Goal: Find specific page/section: Find specific page/section

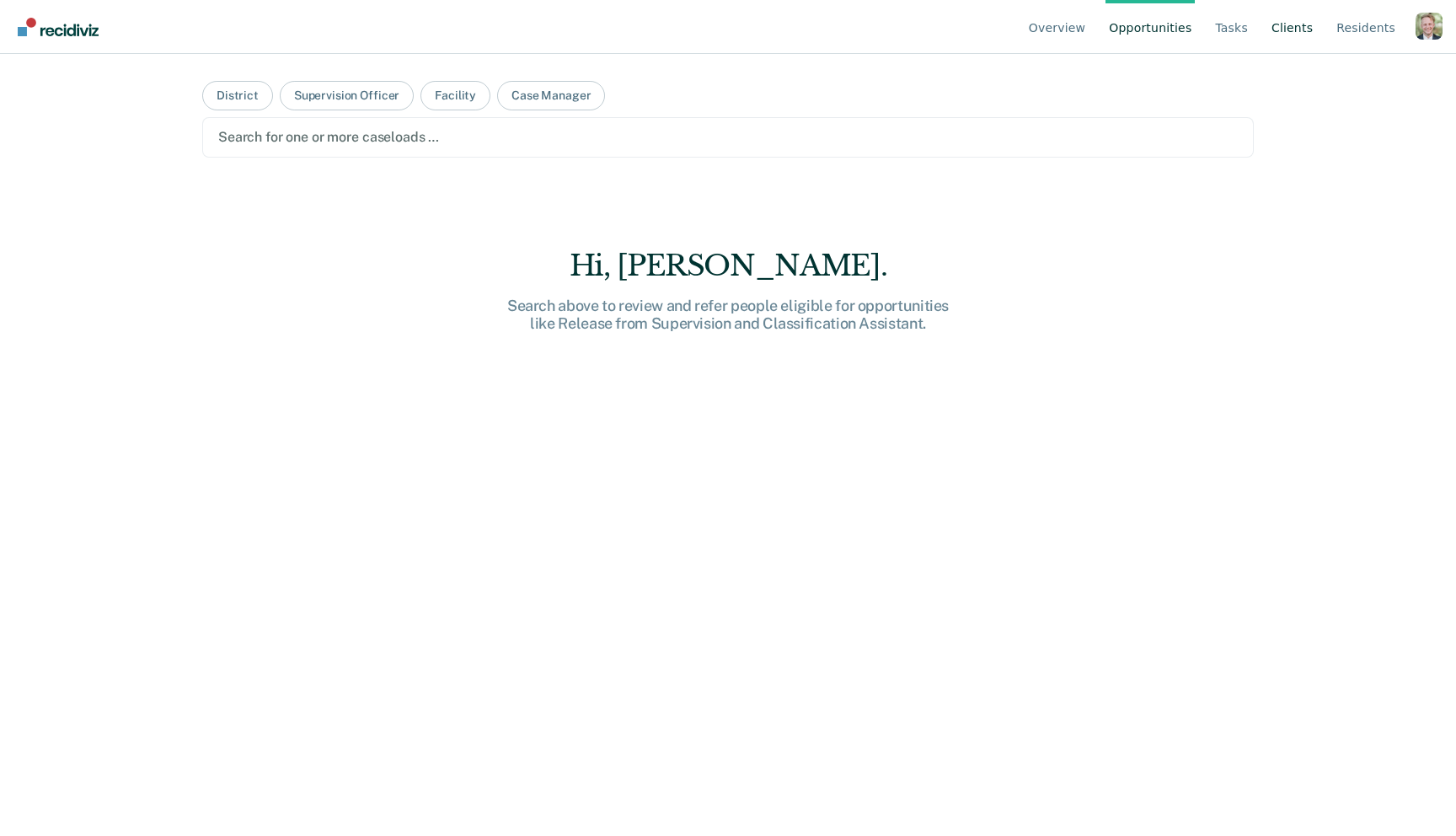
click at [1290, 36] on link "Client s" at bounding box center [1292, 26] width 48 height 54
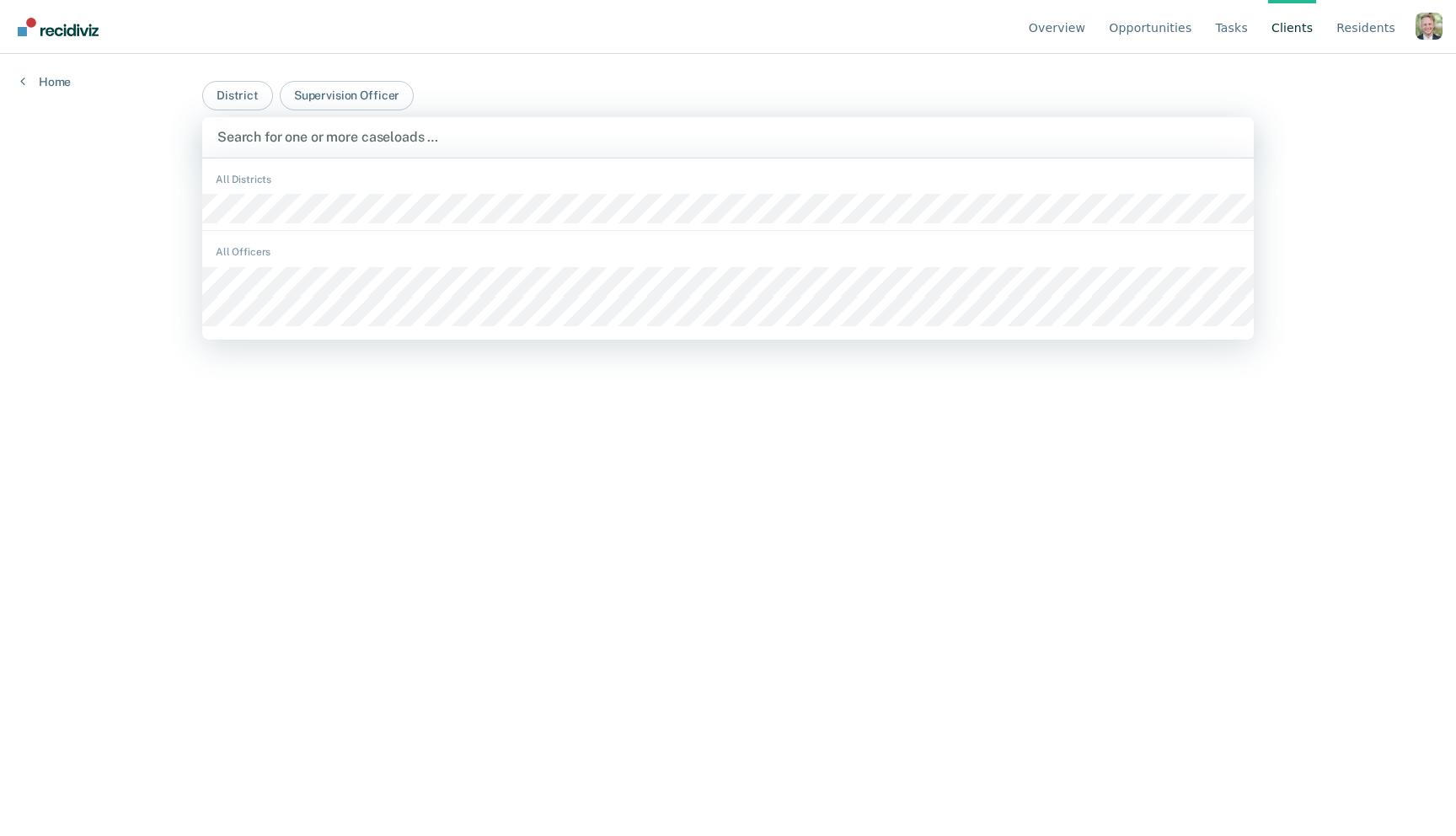
click at [385, 137] on div at bounding box center [728, 137] width 1021 height 19
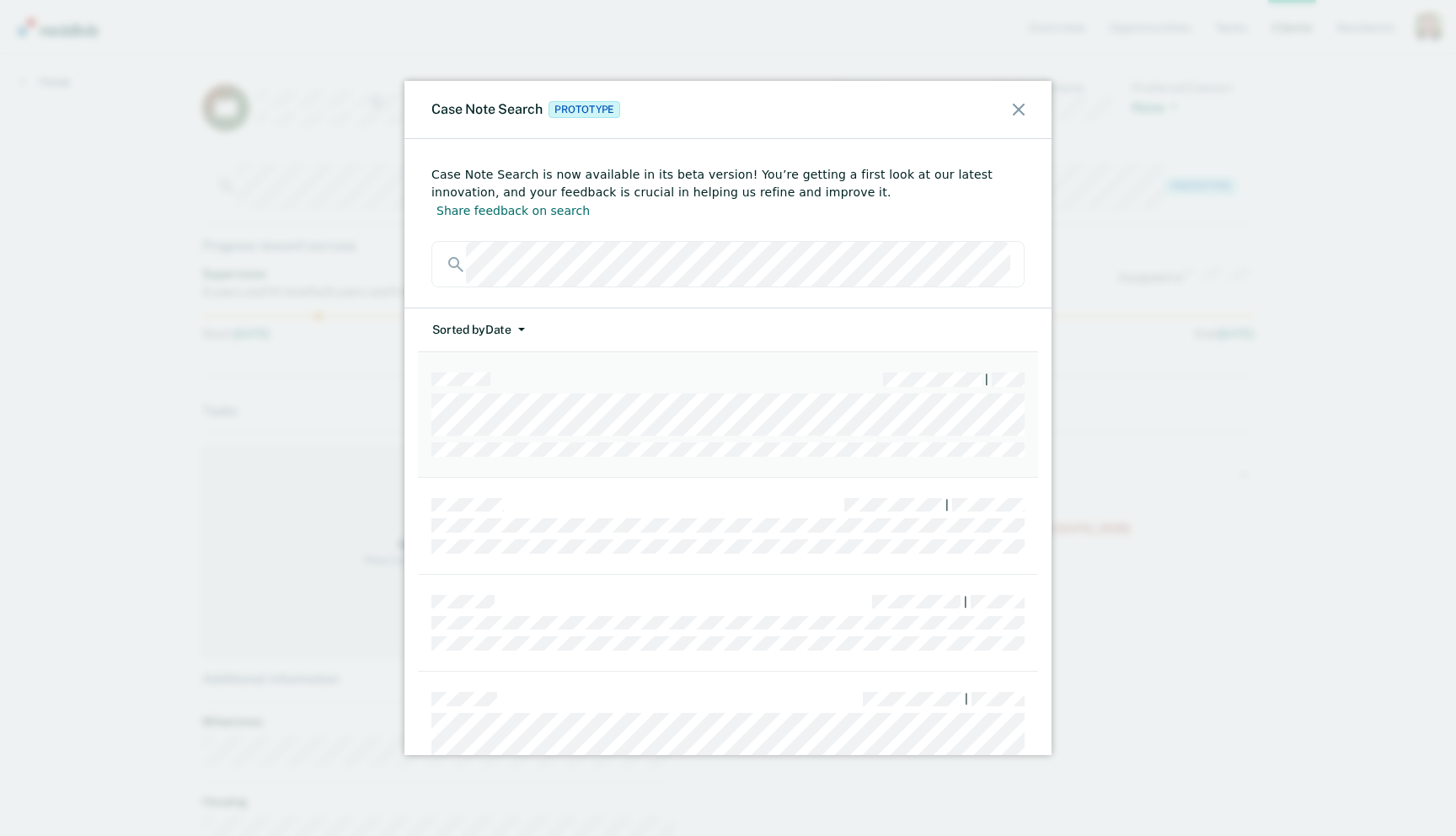
scroll to position [217, 0]
click at [762, 601] on div "|" at bounding box center [728, 608] width 593 height 14
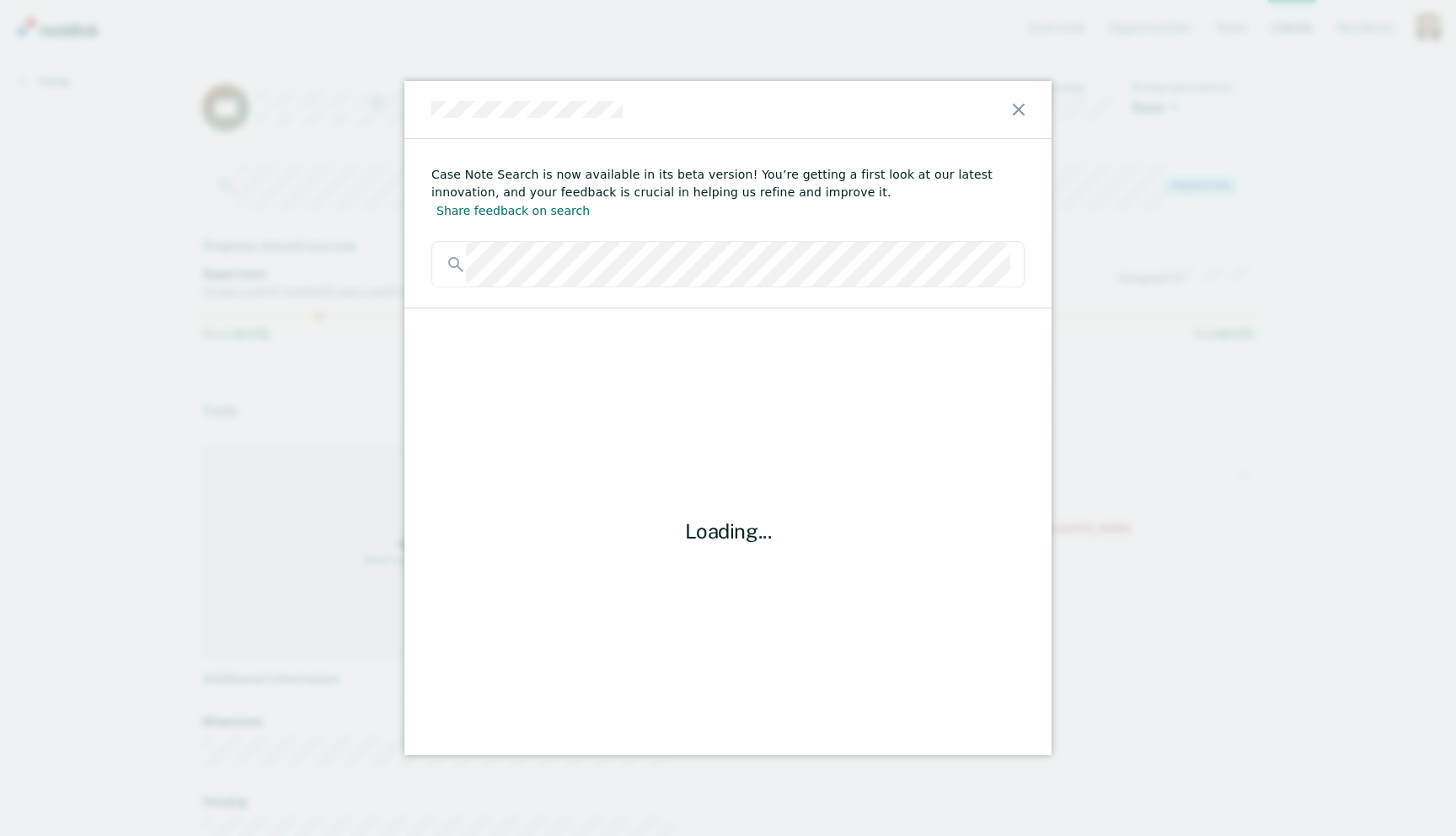
scroll to position [0, 0]
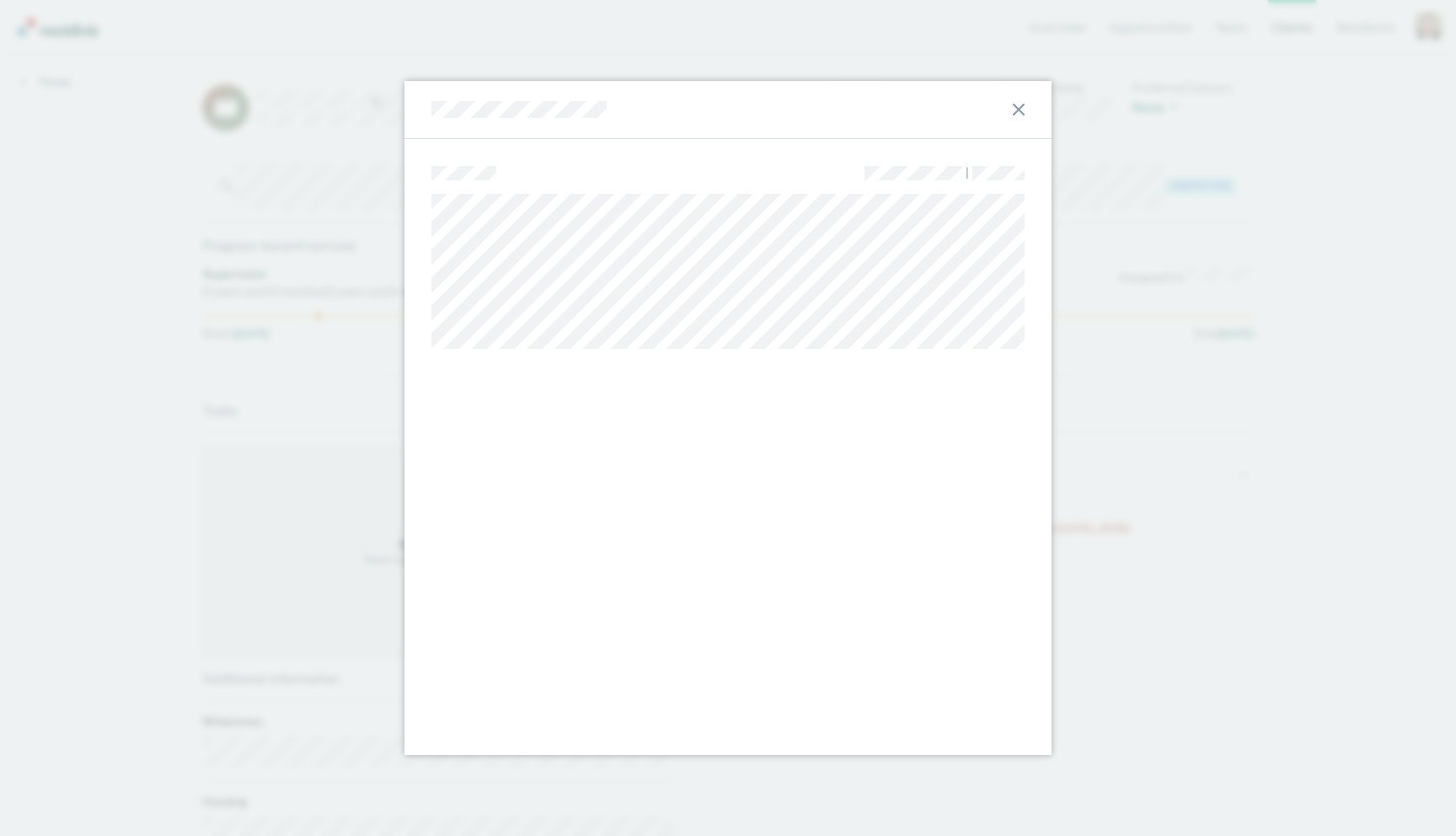
click at [430, 103] on div at bounding box center [728, 110] width 647 height 58
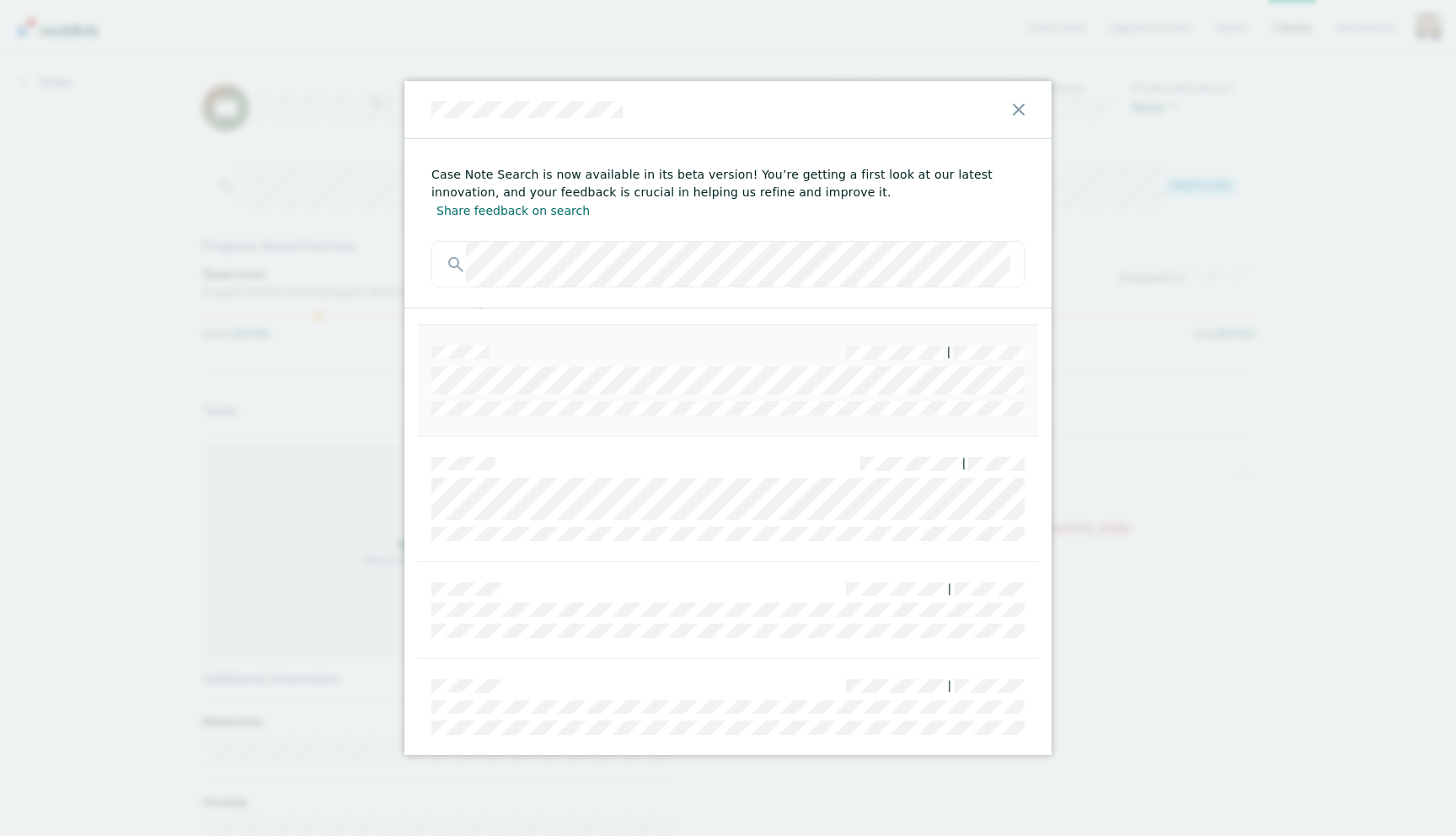
scroll to position [28, 0]
